Goal: Find specific page/section: Find specific page/section

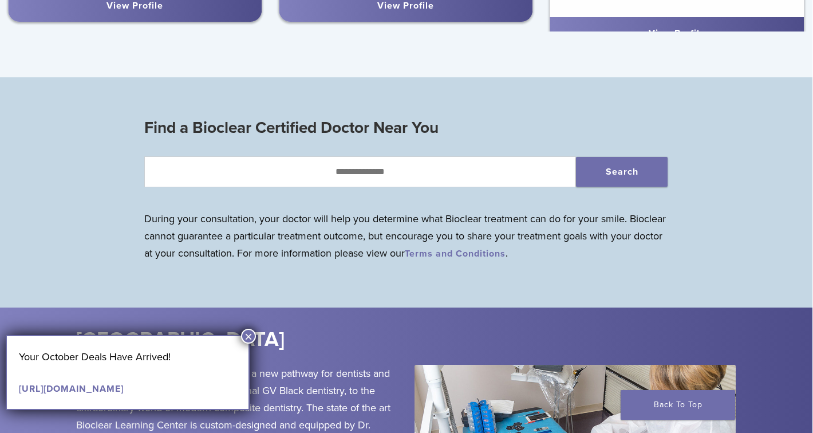
scroll to position [1015, 1]
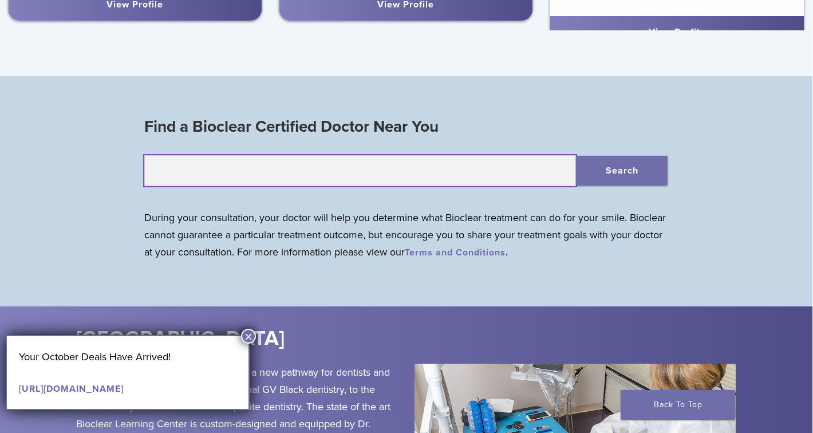
click at [464, 175] on input "text" at bounding box center [360, 170] width 432 height 31
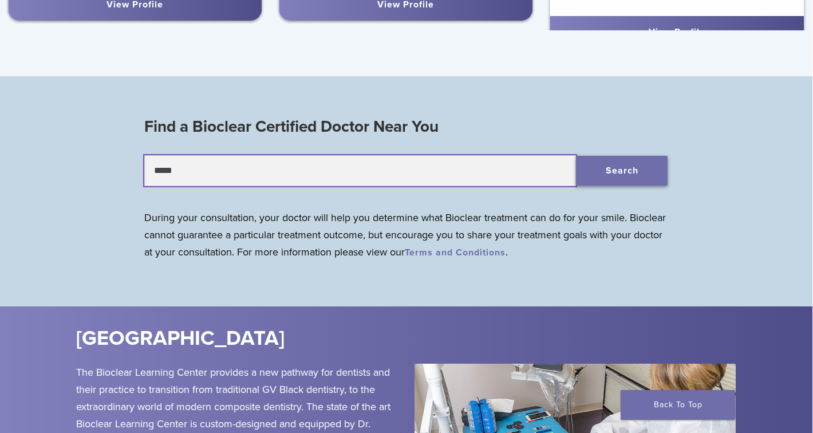
type input "*****"
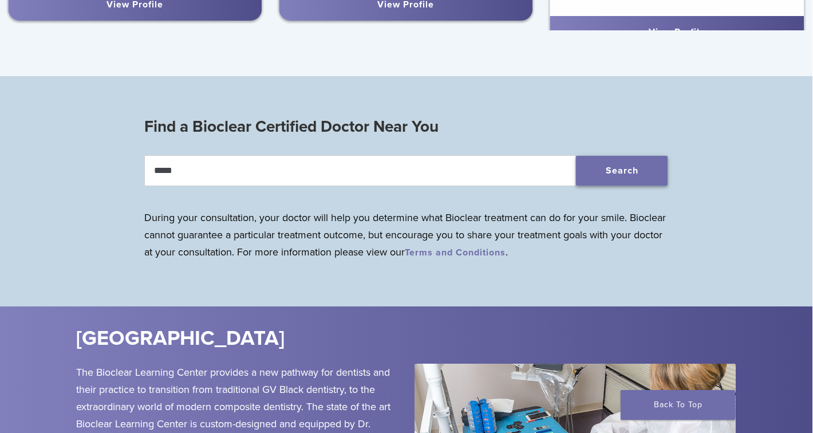
click at [611, 173] on button "Search" at bounding box center [622, 171] width 92 height 30
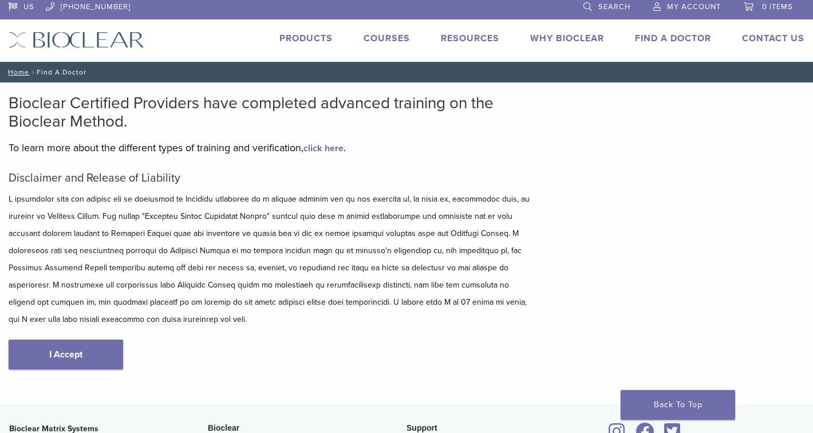
scroll to position [5, 0]
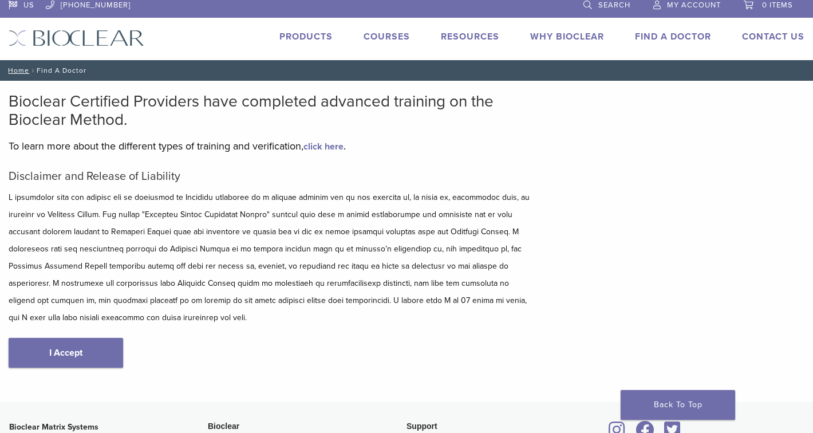
click at [123, 360] on div "Disclaimer and Release of Liability I Accept" at bounding box center [271, 280] width 525 height 222
click at [86, 350] on link "I Accept" at bounding box center [66, 353] width 114 height 30
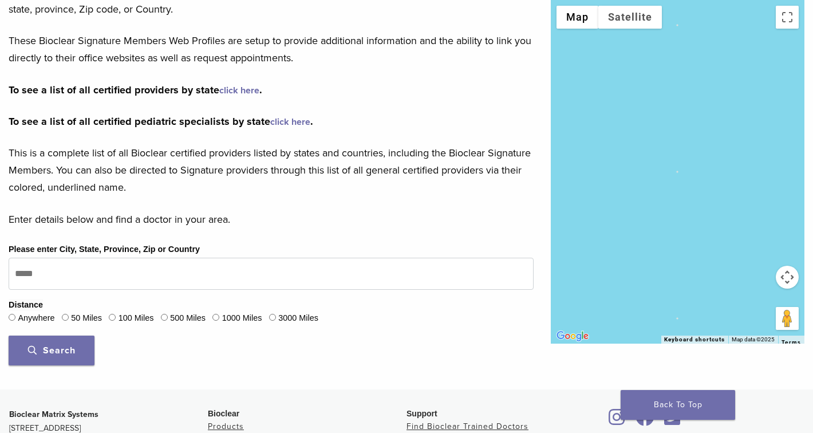
scroll to position [242, 0]
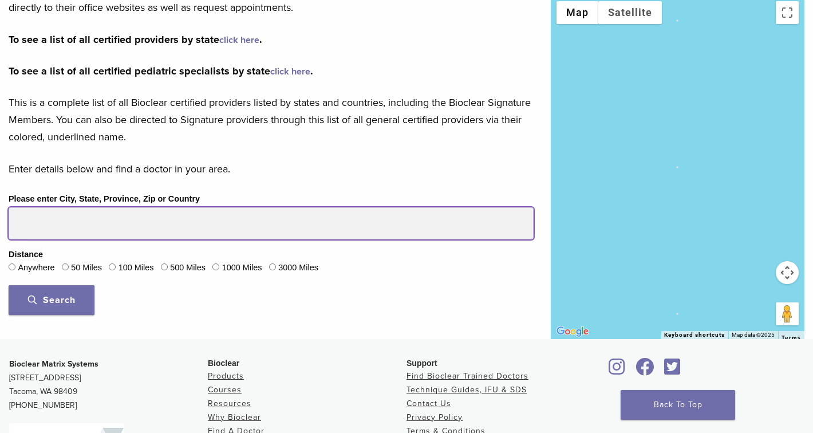
click at [123, 228] on input "Please enter City, State, Province, Zip or Country" at bounding box center [271, 223] width 525 height 32
type input "*****"
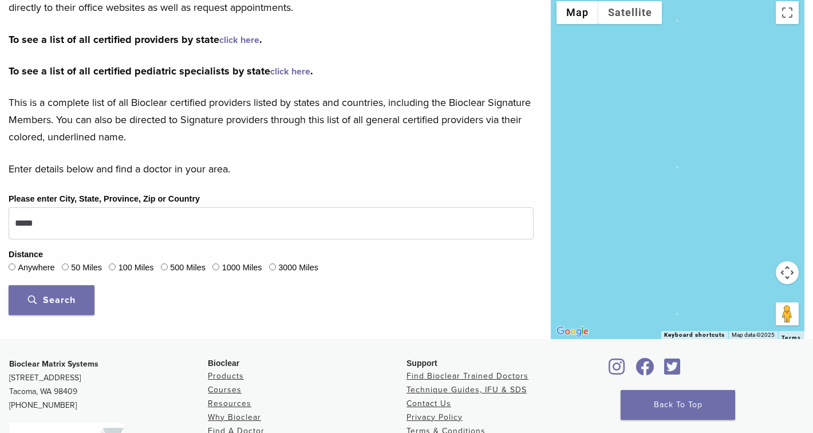
click at [90, 266] on label "50 Miles" at bounding box center [86, 268] width 31 height 13
click at [73, 295] on span "Search" at bounding box center [52, 299] width 48 height 11
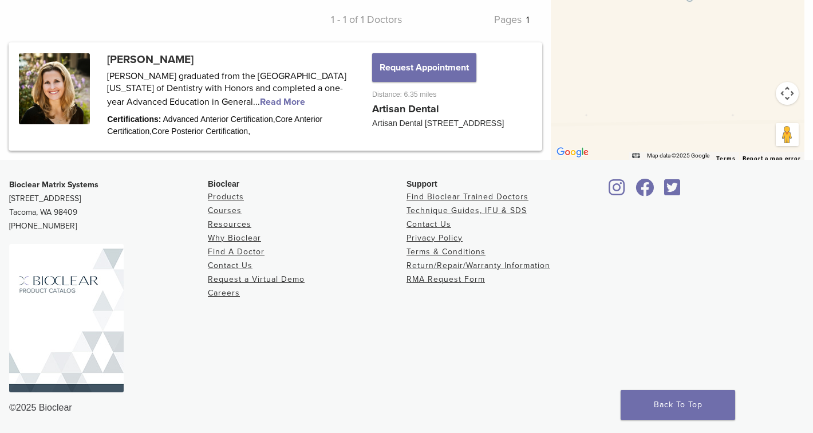
scroll to position [575, 0]
click at [273, 94] on link at bounding box center [275, 96] width 530 height 104
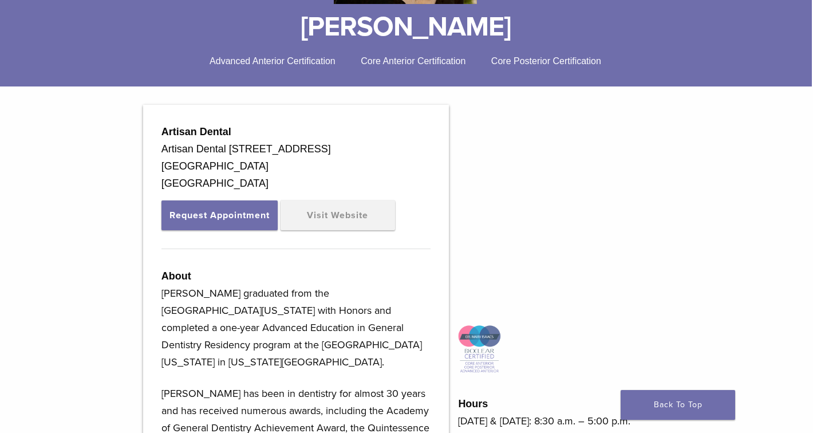
scroll to position [274, 1]
